Goal: Book appointment/travel/reservation

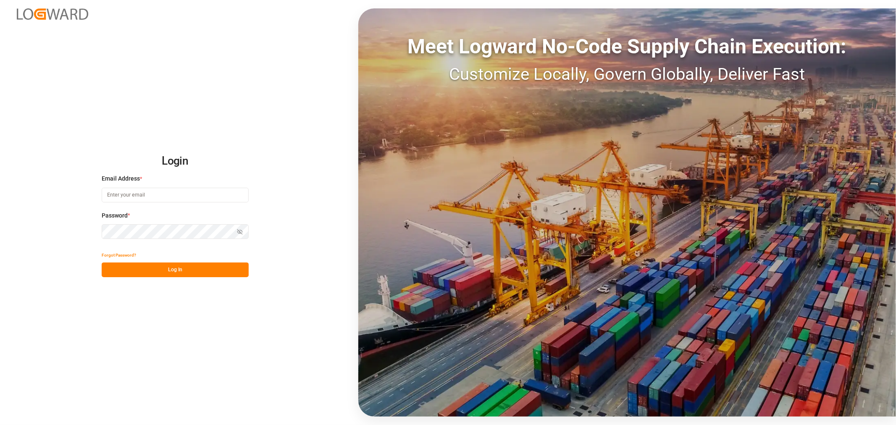
type input "[EMAIL_ADDRESS][PERSON_NAME][PERSON_NAME][DOMAIN_NAME]"
click at [164, 270] on button "Log In" at bounding box center [175, 270] width 147 height 15
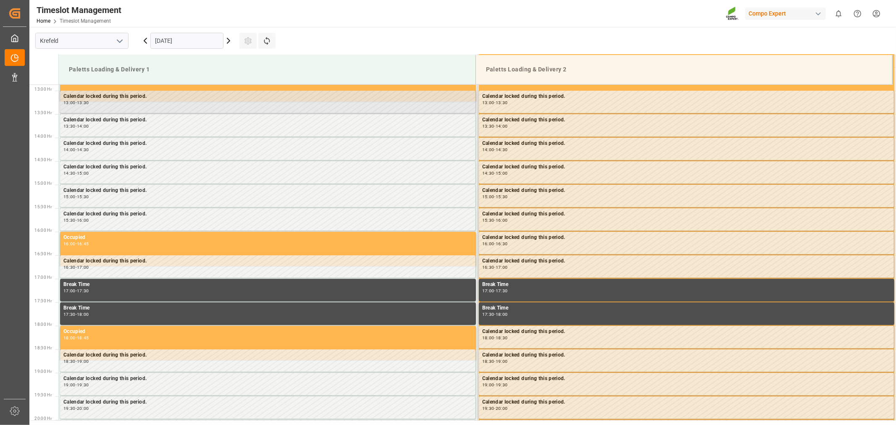
scroll to position [606, 0]
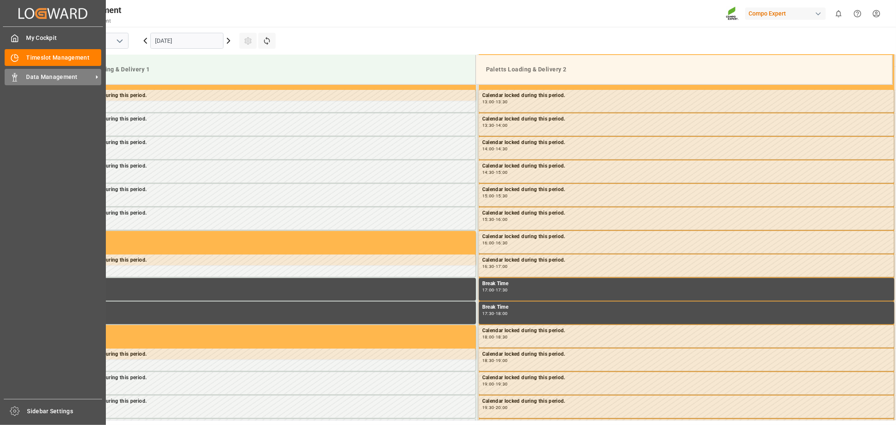
click at [37, 76] on span "Data Management" at bounding box center [59, 77] width 66 height 9
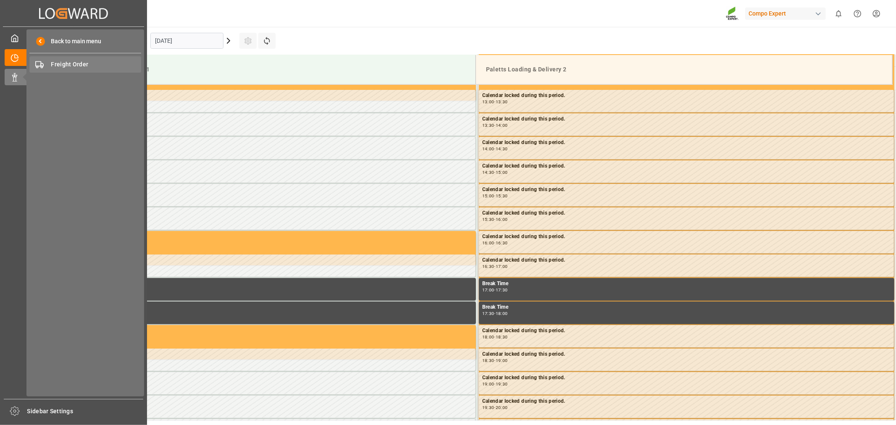
click at [63, 64] on span "Freight Order" at bounding box center [96, 64] width 90 height 9
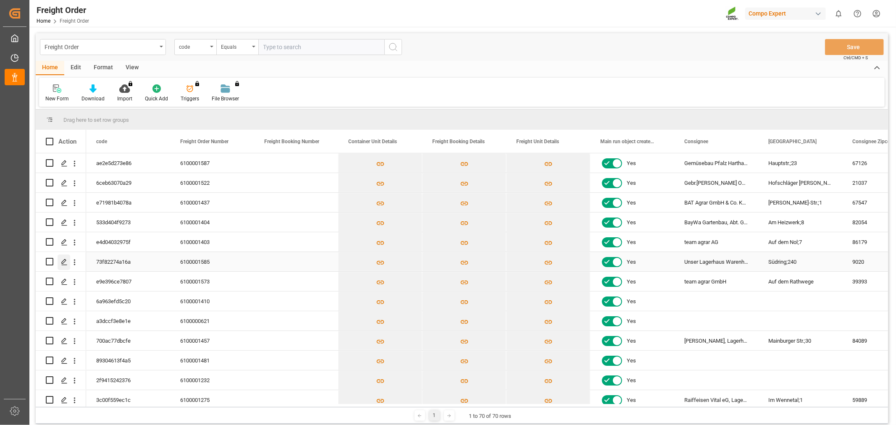
click at [63, 262] on icon "Press SPACE to select this row." at bounding box center [64, 262] width 7 height 7
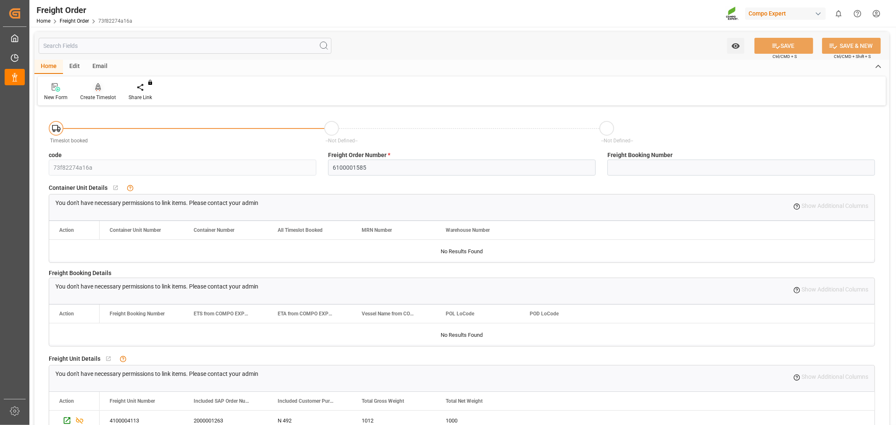
click at [100, 93] on div "Create Timeslot" at bounding box center [98, 92] width 48 height 18
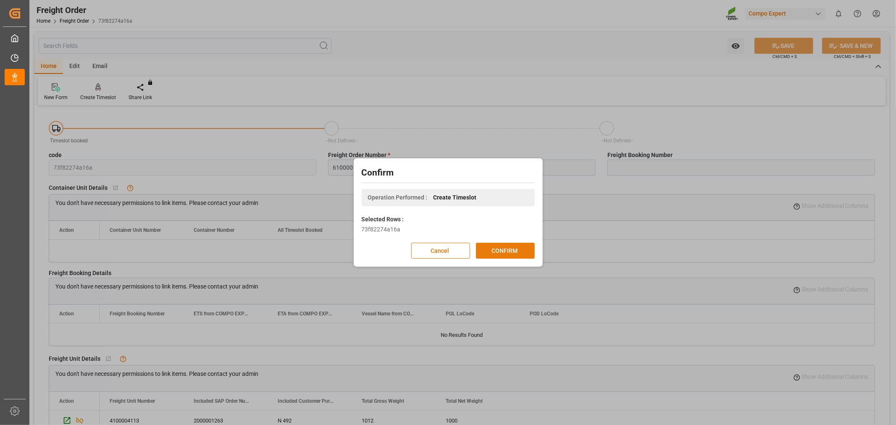
click at [508, 249] on button "CONFIRM" at bounding box center [505, 251] width 59 height 16
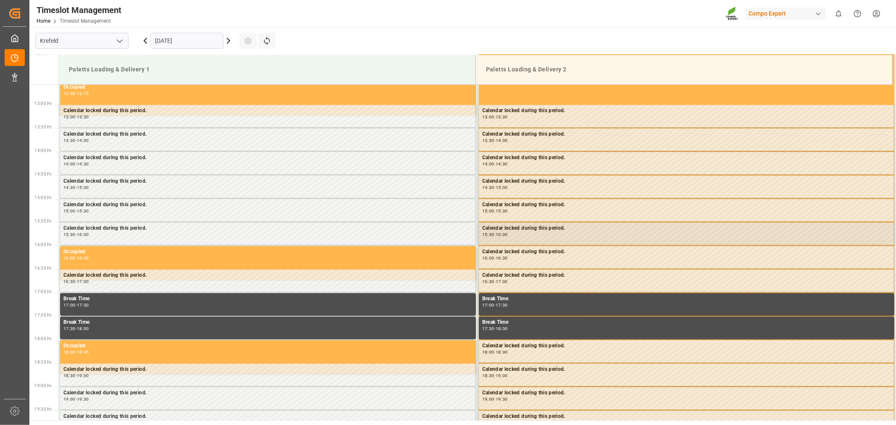
scroll to position [606, 0]
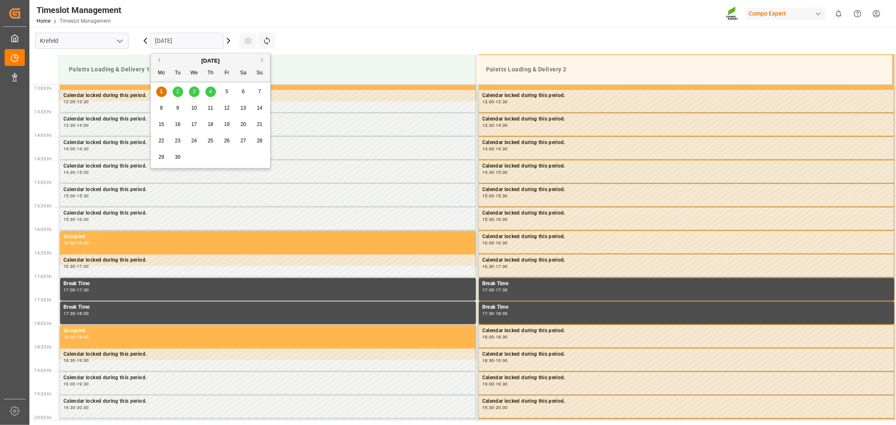
click at [221, 41] on input "[DATE]" at bounding box center [186, 41] width 73 height 16
click at [226, 93] on span "5" at bounding box center [227, 92] width 3 height 6
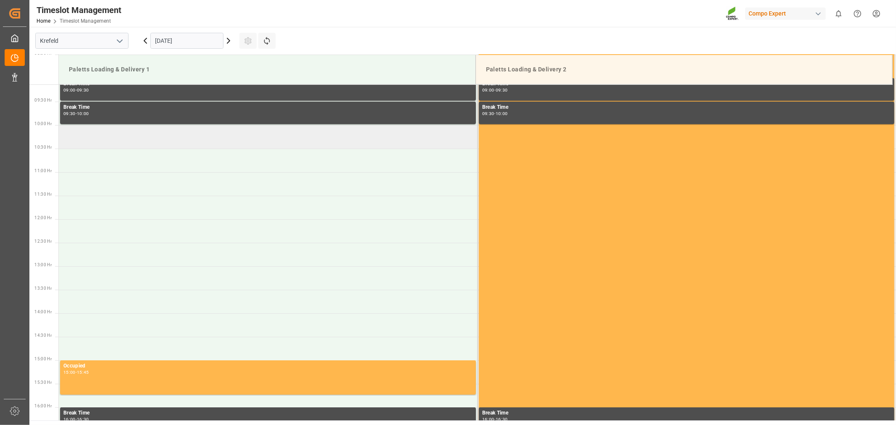
scroll to position [419, 0]
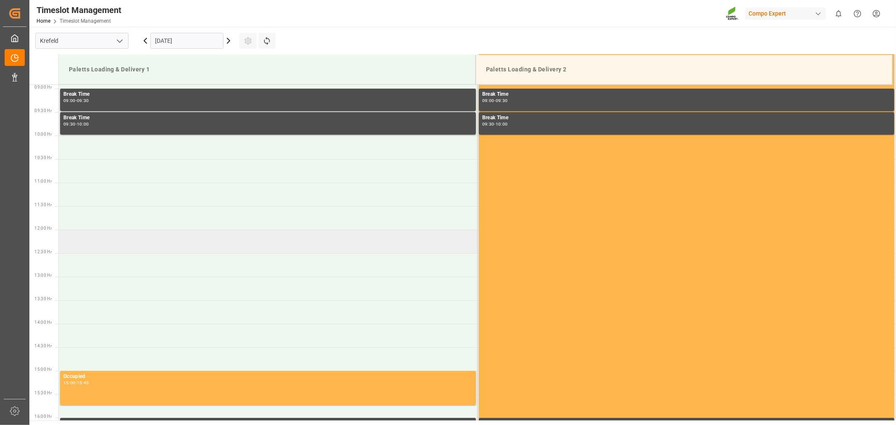
click at [101, 241] on td at bounding box center [268, 242] width 419 height 24
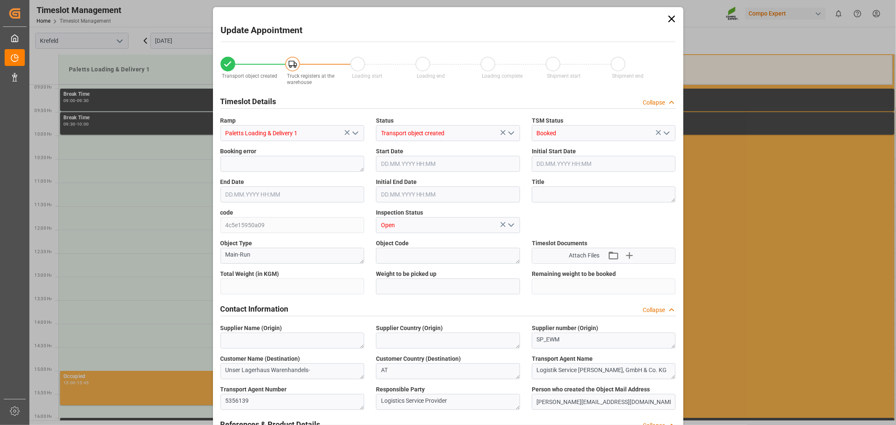
type input "23921.6"
type input "0"
type input "05.09.2025 12:00"
type input "05.09.2025 12:30"
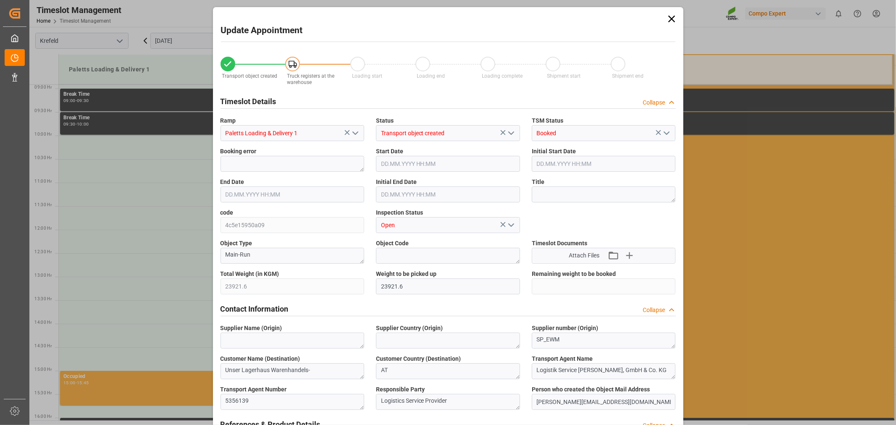
type input "01.09.2025 11:49"
type input "01.09.2025 11:32"
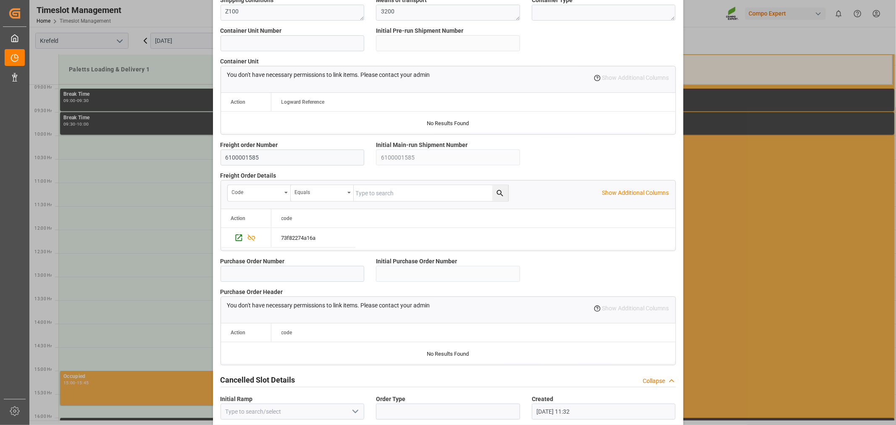
scroll to position [682, 0]
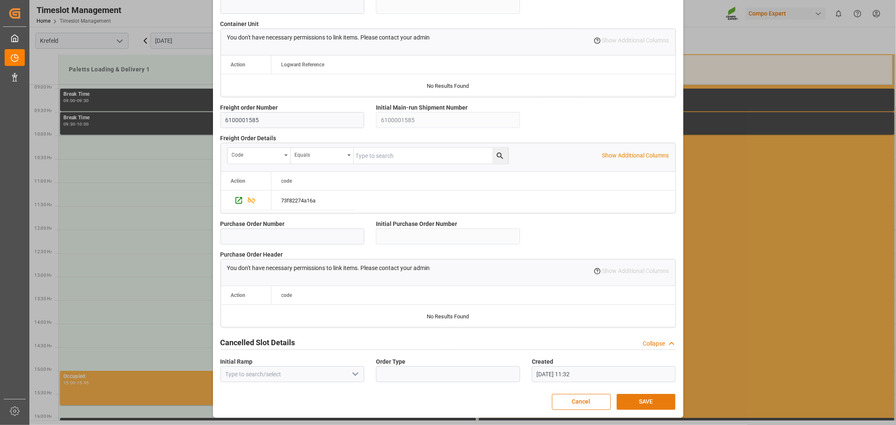
click at [619, 397] on button "SAVE" at bounding box center [646, 402] width 59 height 16
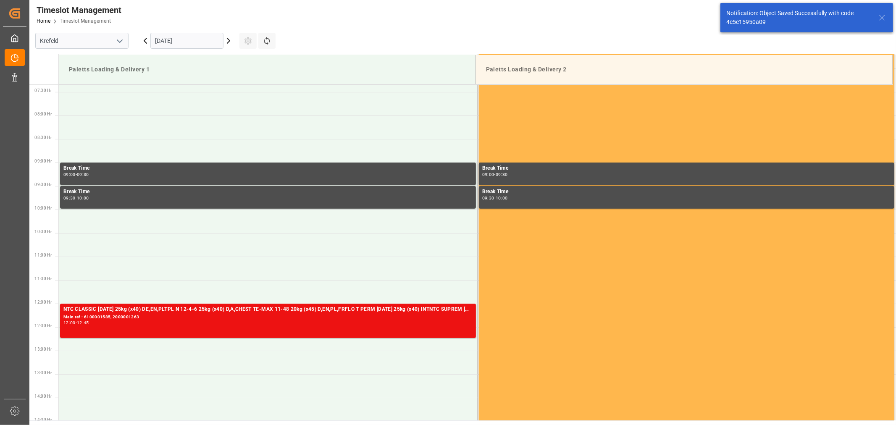
scroll to position [512, 0]
